Goal: Transaction & Acquisition: Book appointment/travel/reservation

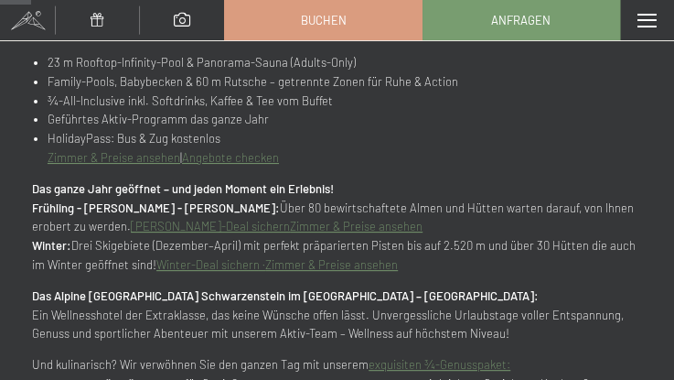
scroll to position [732, 0]
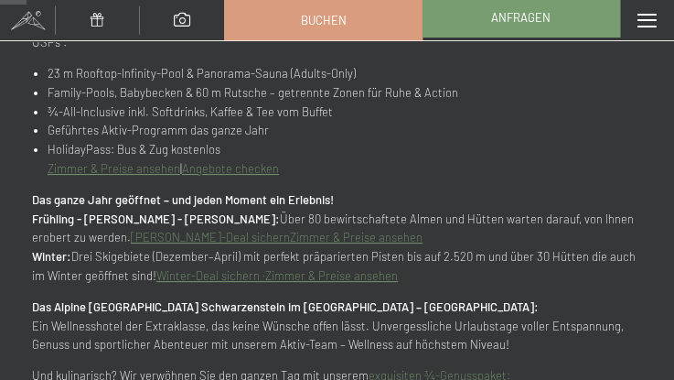
click at [518, 33] on link "Anfragen" at bounding box center [522, 17] width 196 height 38
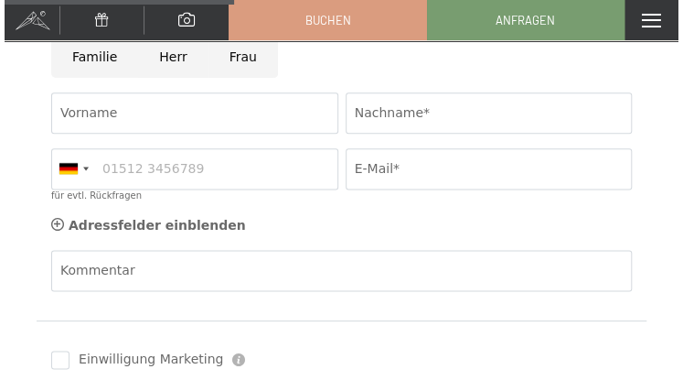
scroll to position [609, 0]
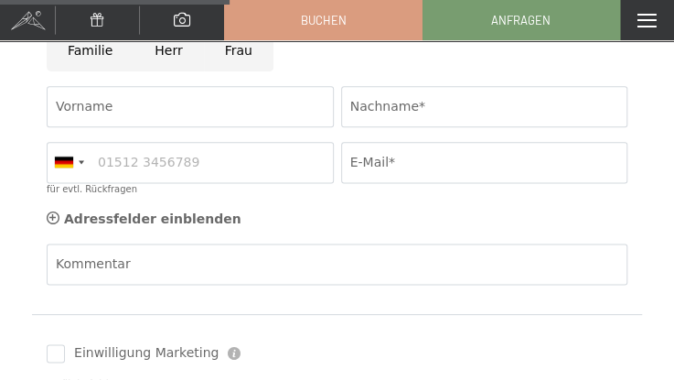
click at [640, 18] on span at bounding box center [647, 21] width 19 height 14
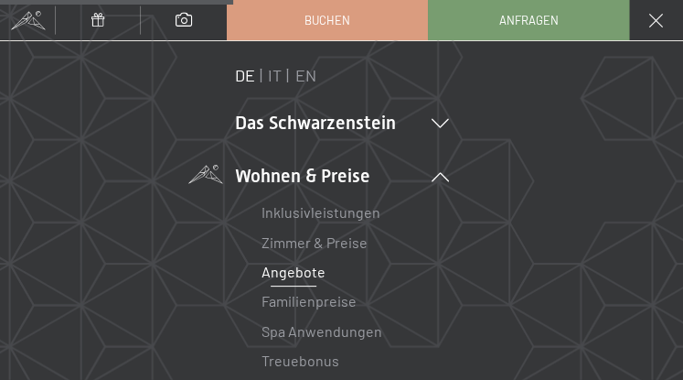
click at [307, 267] on link "Angebote" at bounding box center [294, 271] width 64 height 17
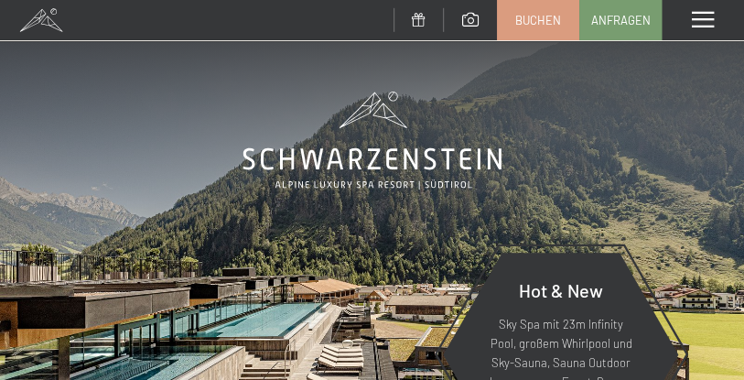
click at [687, 20] on div "Menü" at bounding box center [703, 20] width 82 height 40
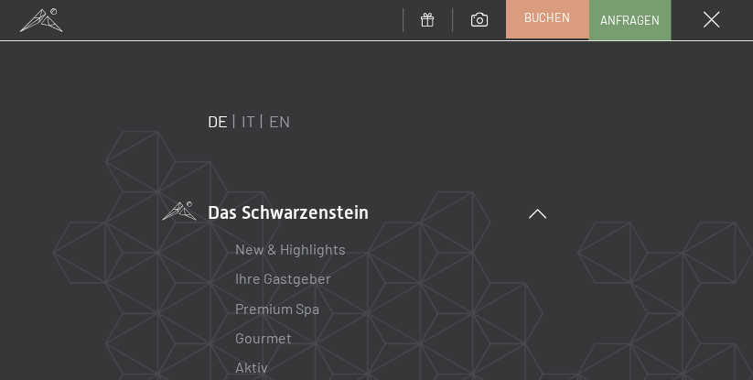
click at [555, 23] on span "Buchen" at bounding box center [547, 17] width 46 height 16
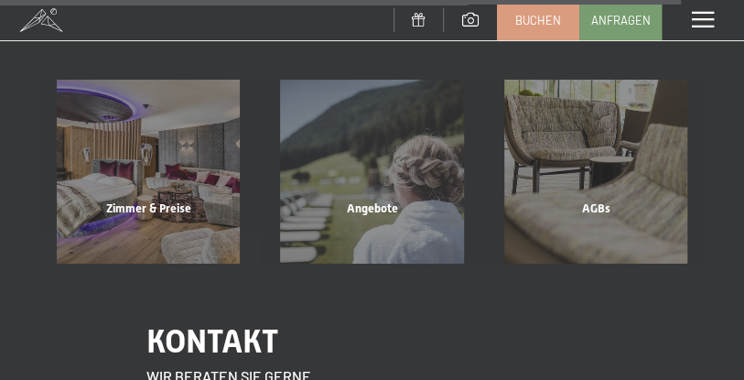
click at [344, 200] on div "Angebote" at bounding box center [371, 231] width 223 height 62
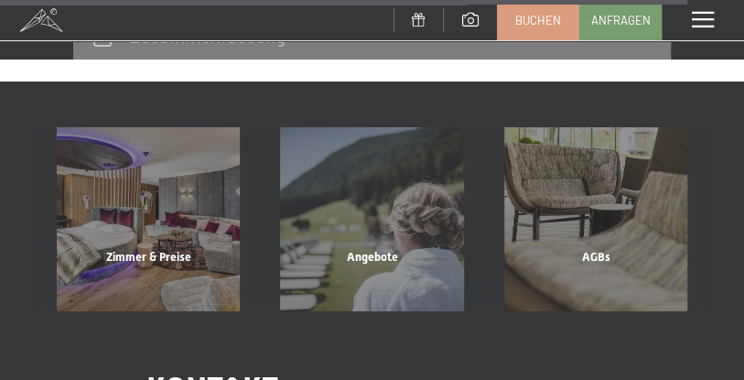
scroll to position [9466, 0]
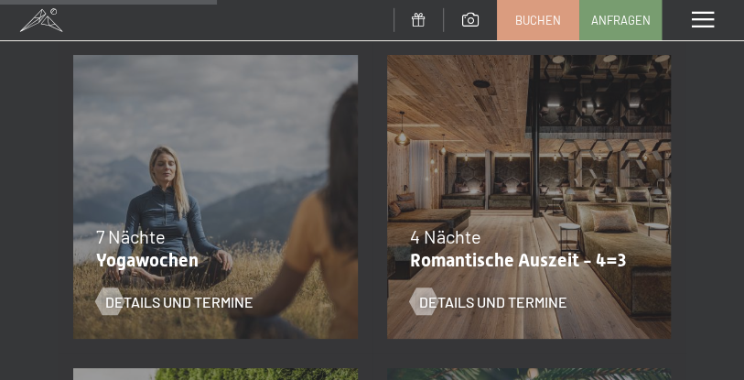
scroll to position [1037, 0]
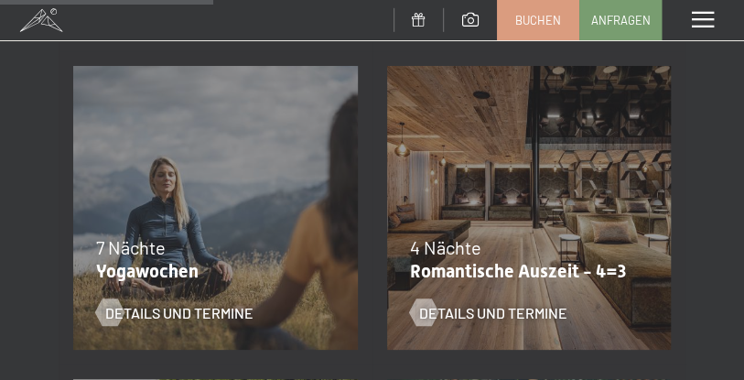
click at [518, 217] on div "09.11.–[DATE] 08.12.–[DATE] 11.01.–[DATE] 08.03.–[DATE] 29.03.–[DATE] 06.04.–[D…" at bounding box center [529, 208] width 314 height 314
click at [465, 305] on span "Details und Termine" at bounding box center [511, 312] width 148 height 20
